Goal: Ask a question: Seek information or help from site administrators or community

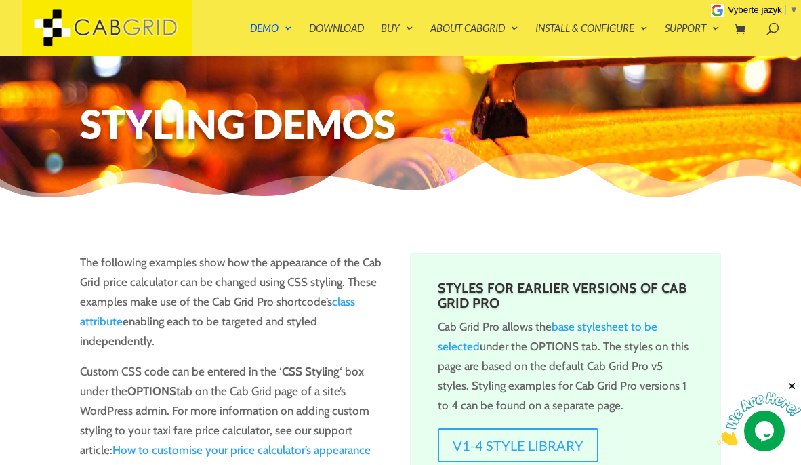
click at [761, 428] on img at bounding box center [759, 419] width 84 height 54
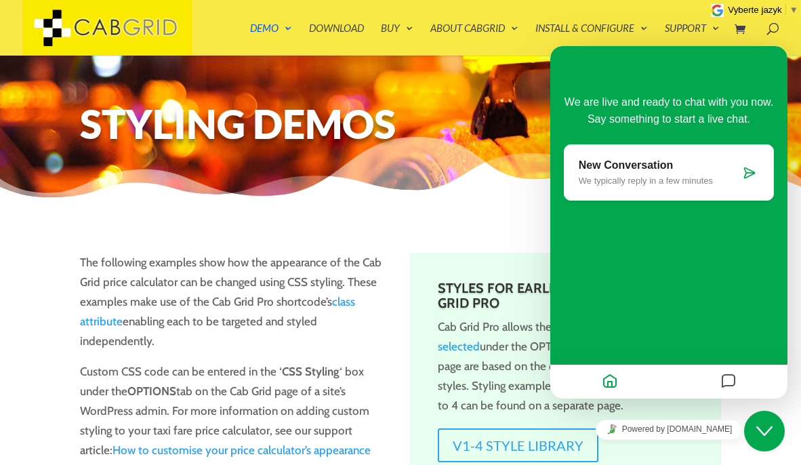
click at [750, 173] on icon at bounding box center [749, 173] width 14 height 14
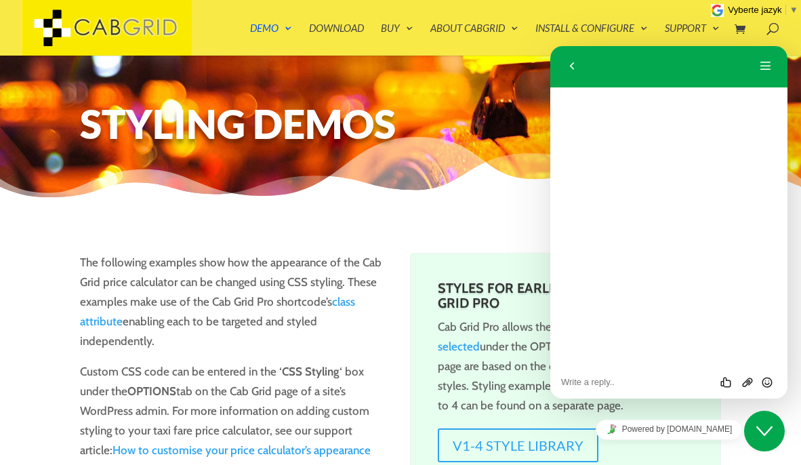
click at [595, 385] on textarea at bounding box center [668, 382] width 215 height 11
type textarea "We have purchased Pro version and started integrate we face activation error as…"
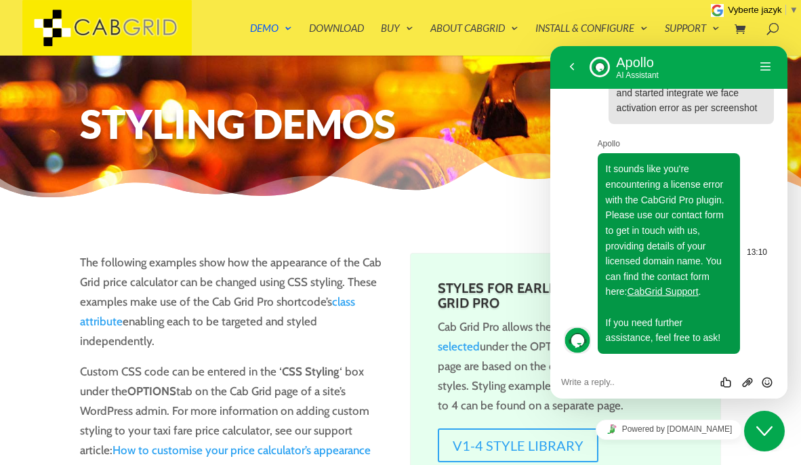
scroll to position [39, 0]
click at [748, 383] on icon "Group of buttons" at bounding box center [747, 382] width 12 height 12
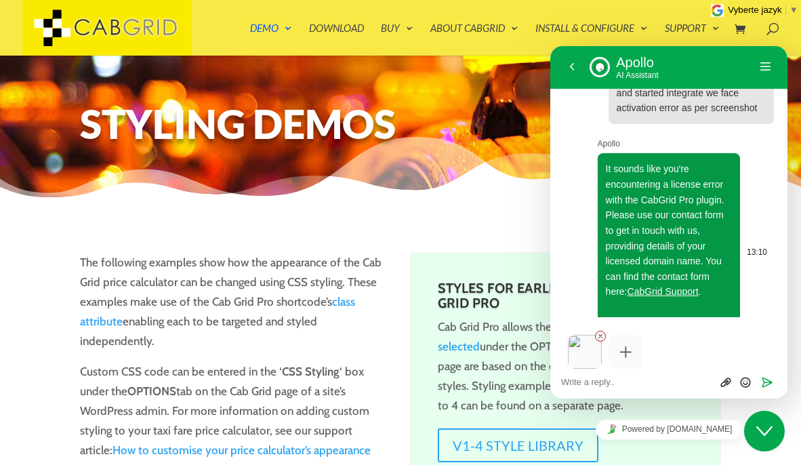
scroll to position [77, 0]
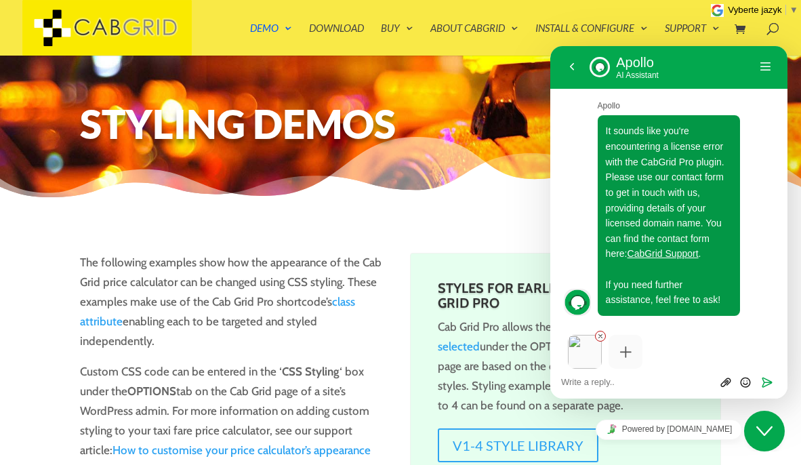
click at [643, 383] on textarea at bounding box center [668, 382] width 215 height 11
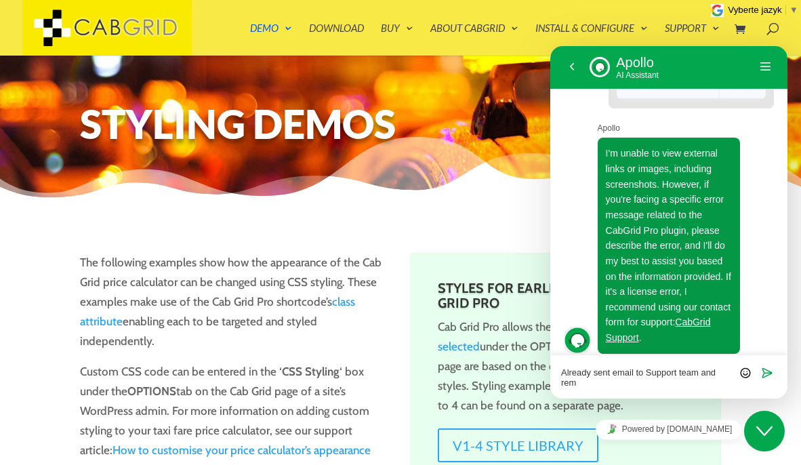
scroll to position [493, 0]
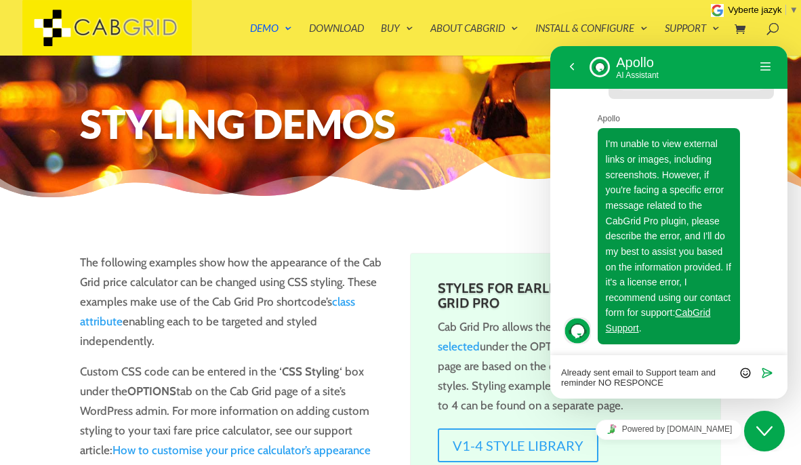
click at [655, 383] on textarea "Already sent email to Support team and reminder NO RESPONCE" at bounding box center [668, 377] width 215 height 20
type textarea "Already sent email to Support team and reminder NO RESPONSE"
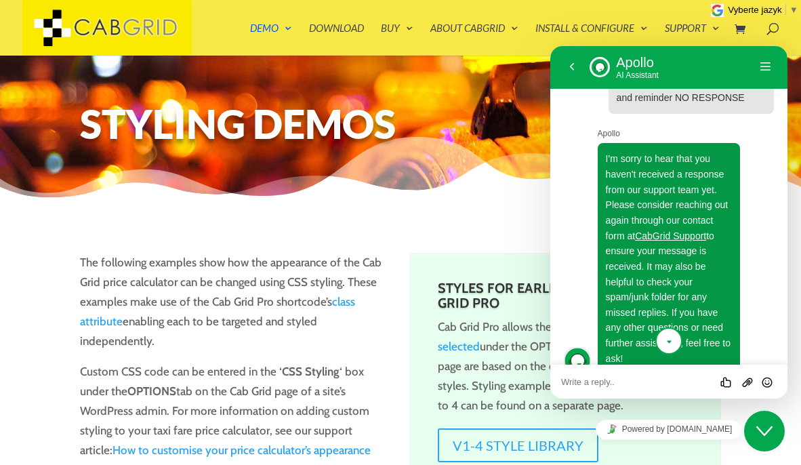
scroll to position [803, 0]
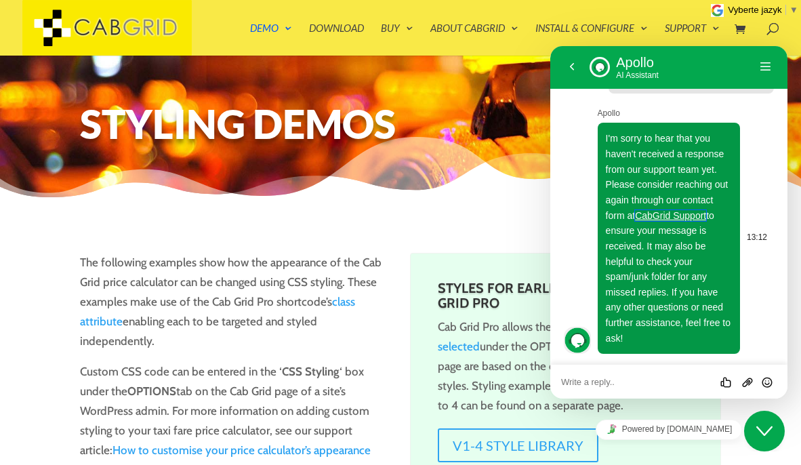
click at [692, 216] on link "CabGrid Support" at bounding box center [670, 215] width 71 height 11
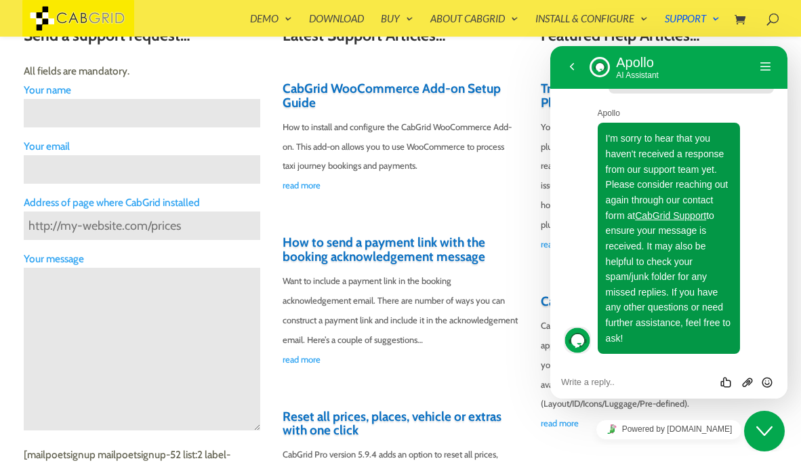
scroll to position [419, 0]
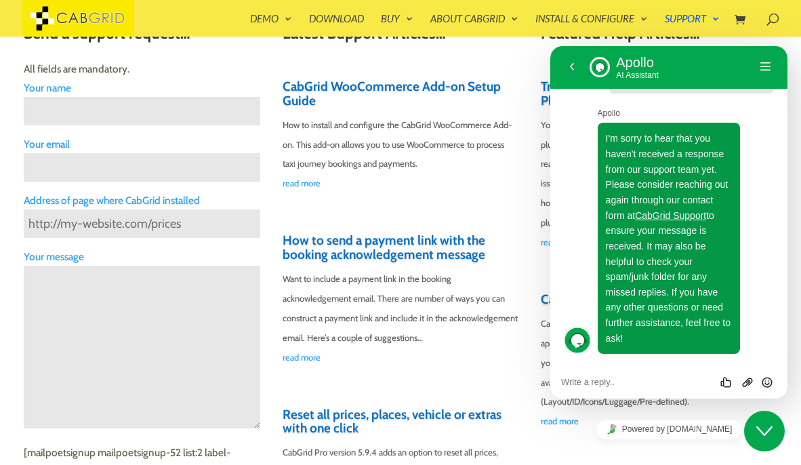
click at [104, 109] on input "Contact form" at bounding box center [142, 111] width 236 height 28
type input "Shailesh Patel"
click at [182, 168] on input "Contact form" at bounding box center [142, 167] width 236 height 28
paste input "contact@tripophia.net"
type input "contact@tripophia.net"
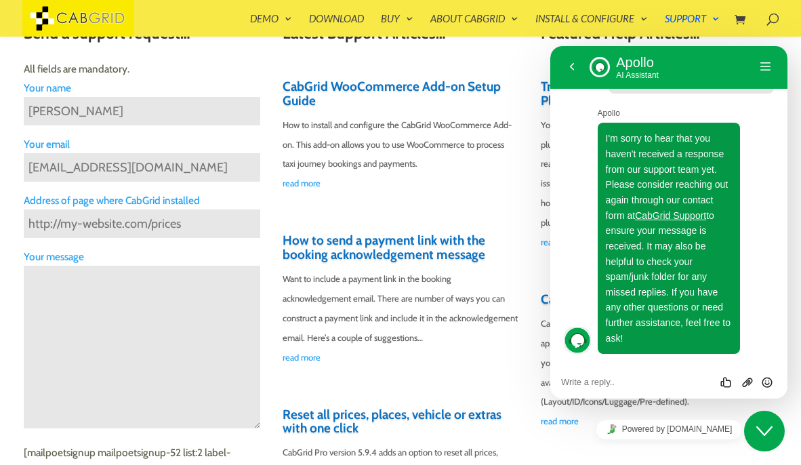
click at [205, 222] on input "Contact form" at bounding box center [142, 223] width 236 height 28
paste input "https://intercity.tripophia.net/"
type input "https://intercity.tripophia.net/"
click at [191, 310] on textarea "Contact form" at bounding box center [142, 347] width 236 height 163
paste textarea "Hello Support Team, We have purchased and Cabgrid Pro Version and our developer…"
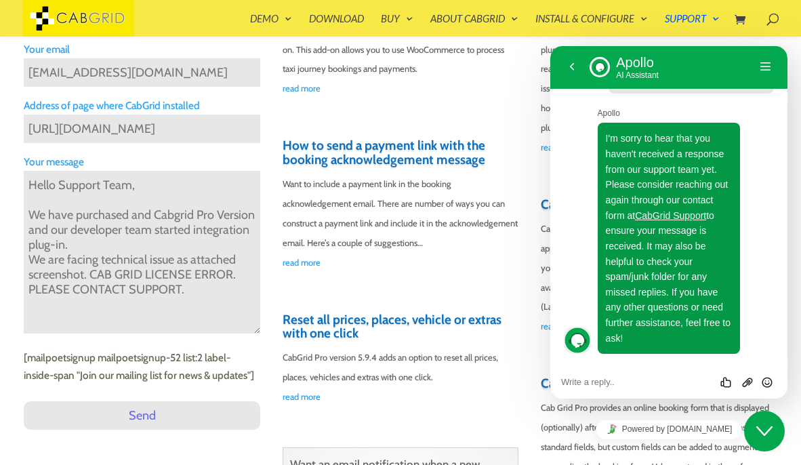
scroll to position [517, 0]
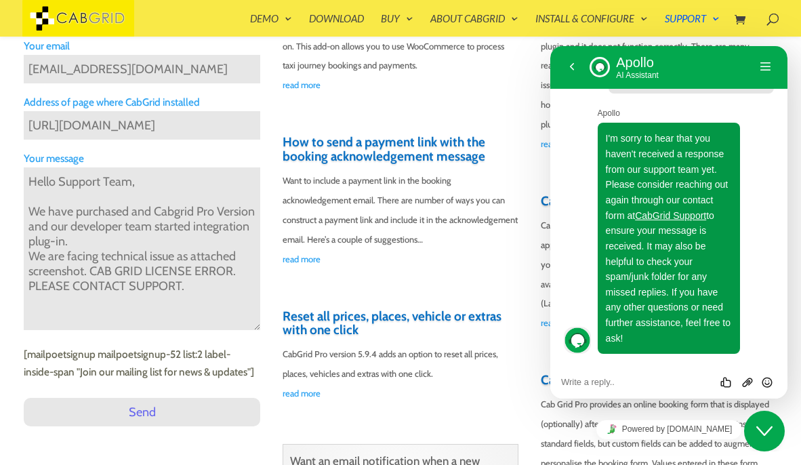
paste textarea "<Screenshot 2025-10-07 at 12.40.57 PM.png> Please support us how to solve it to…"
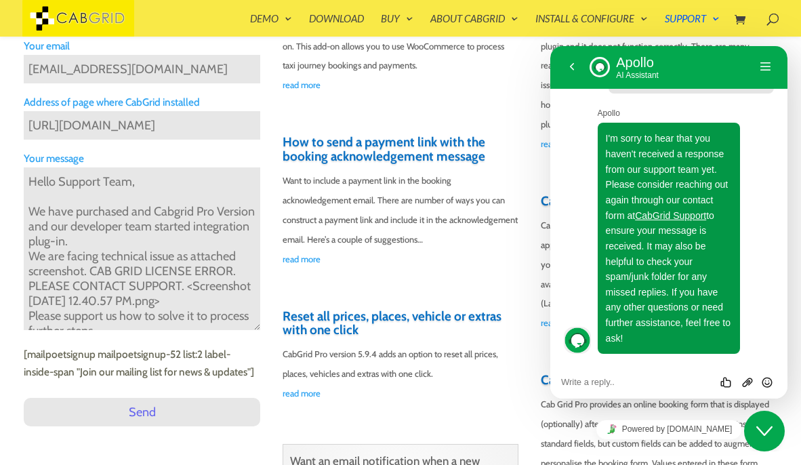
scroll to position [39, 0]
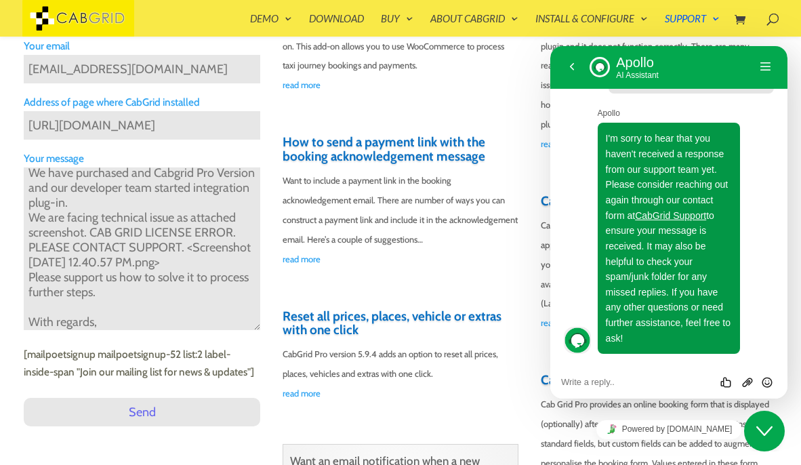
drag, startPoint x: 184, startPoint y: 249, endPoint x: 211, endPoint y: 261, distance: 29.7
click at [211, 261] on textarea "Hello Support Team, We have purchased and Cabgrid Pro Version and our developer…" at bounding box center [142, 248] width 236 height 163
drag, startPoint x: 209, startPoint y: 262, endPoint x: 187, endPoint y: 249, distance: 25.6
click at [187, 249] on textarea "Hello Support Team, We have purchased and Cabgrid Pro Version and our developer…" at bounding box center [142, 248] width 236 height 163
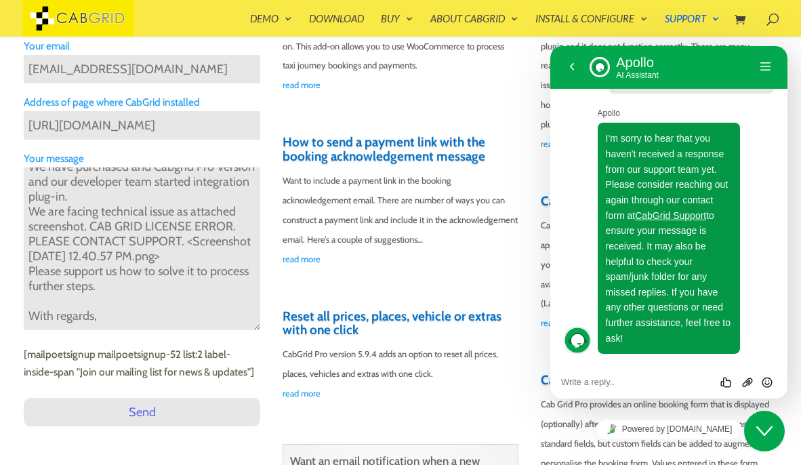
type textarea "Hello Support Team, We have purchased and Cabgrid Pro Version and our developer…"
click at [146, 413] on input "Send" at bounding box center [142, 412] width 236 height 28
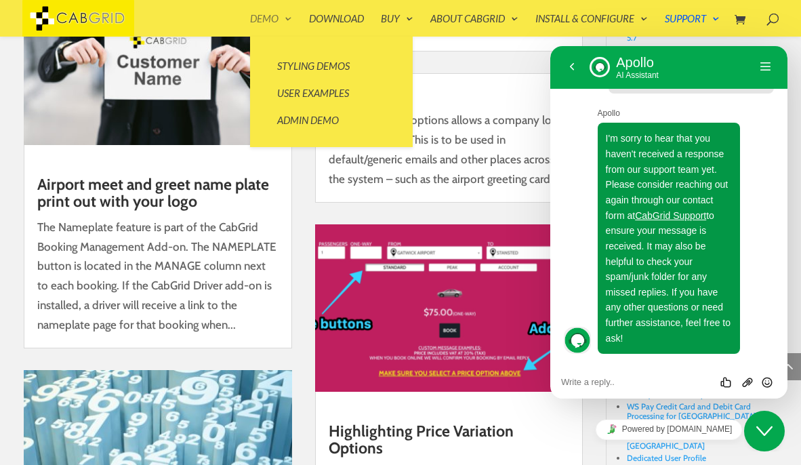
scroll to position [2197, 0]
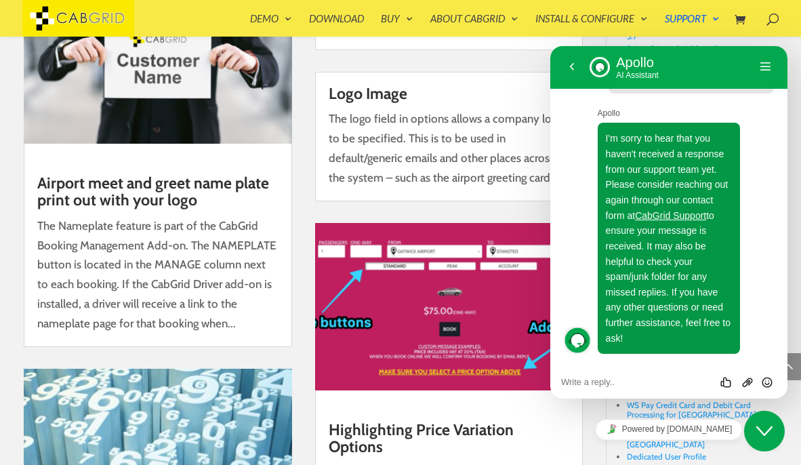
click at [599, 386] on textarea at bounding box center [668, 382] width 215 height 11
type textarea "Already sent"
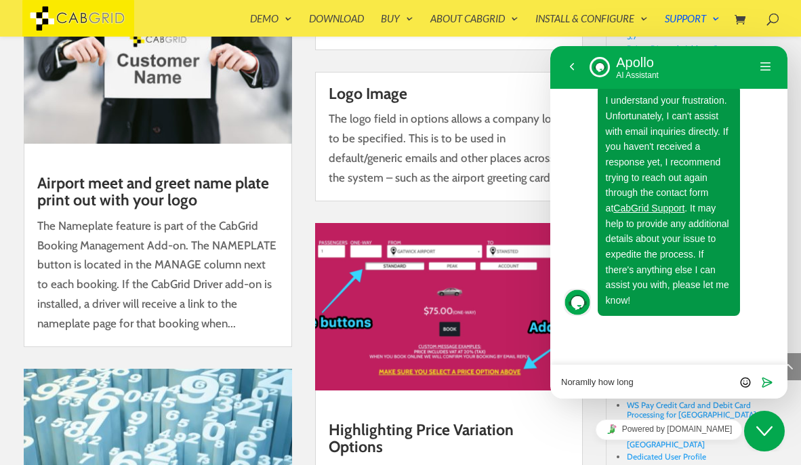
scroll to position [1109, 0]
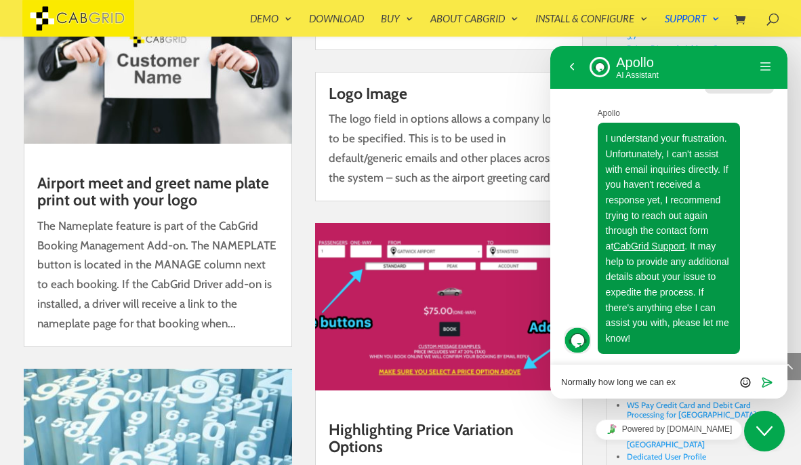
click at [676, 380] on textarea "Normally how long we can ex" at bounding box center [668, 382] width 215 height 11
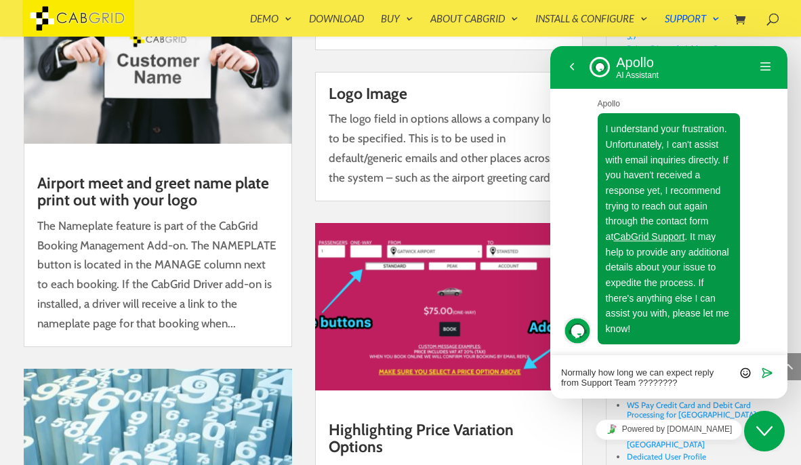
type textarea "Normally how long we can expect reply from Support Team ?????????"
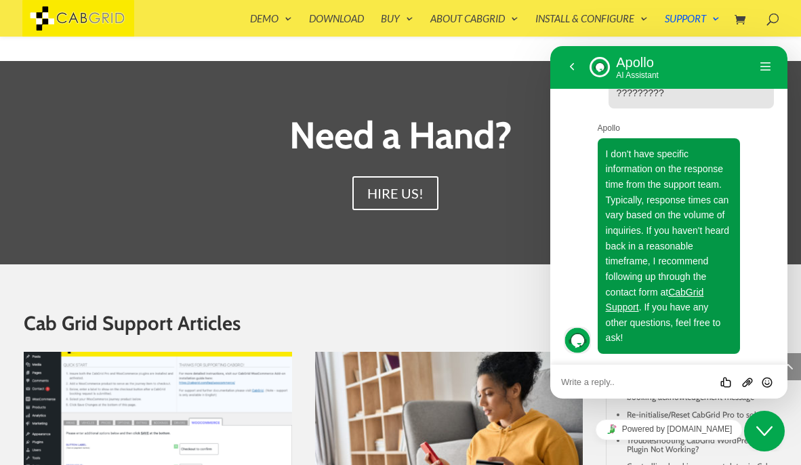
scroll to position [1128, 0]
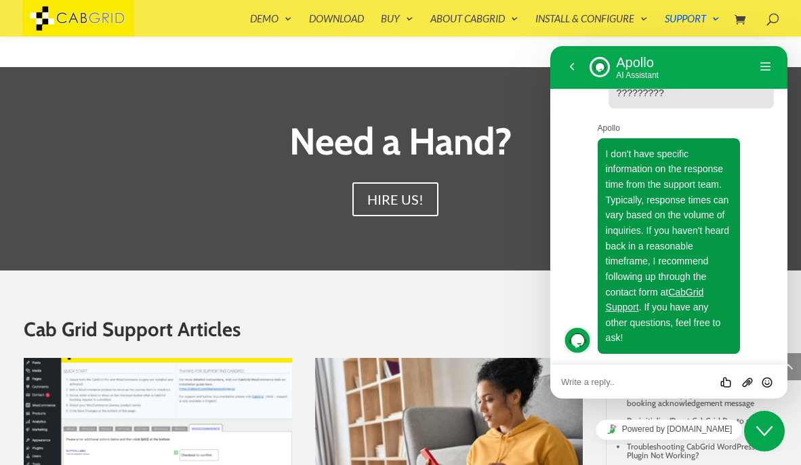
click at [767, 431] on icon "Chat widget" at bounding box center [764, 430] width 16 height 9
